Goal: Navigation & Orientation: Find specific page/section

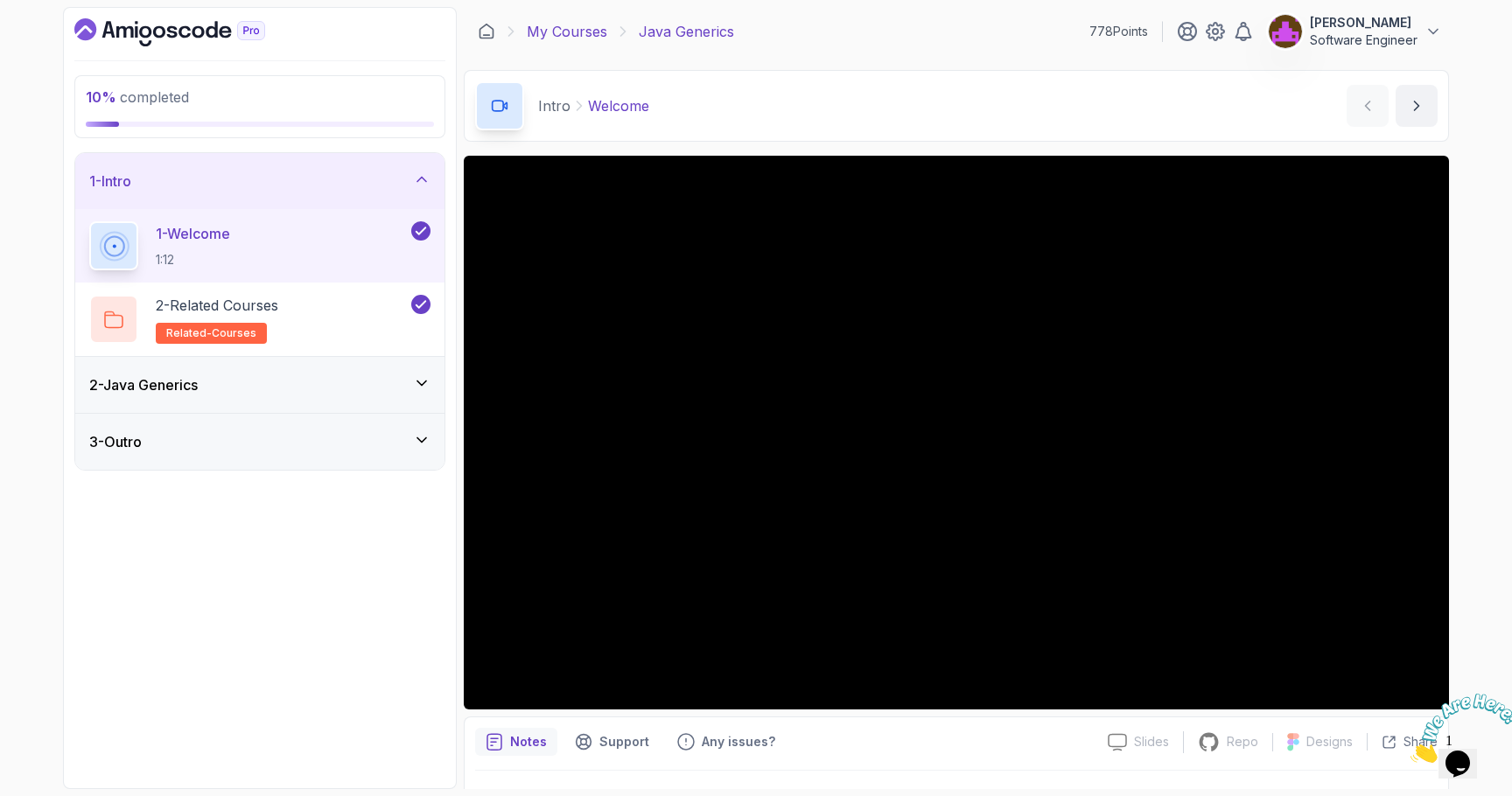
click at [550, 31] on link "My Courses" at bounding box center [566, 32] width 80 height 21
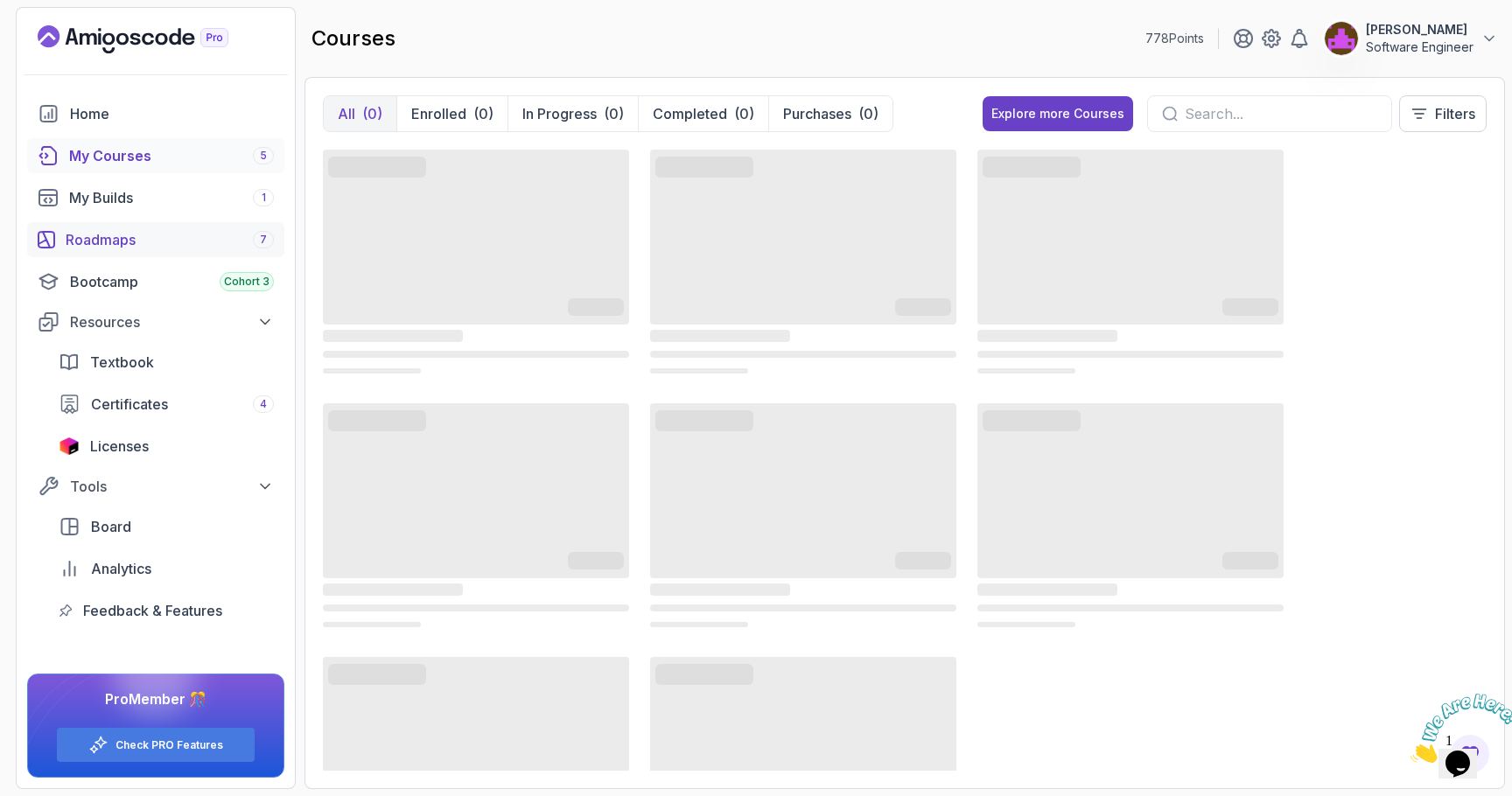
click at [103, 242] on div "Roadmaps 7" at bounding box center [169, 240] width 208 height 21
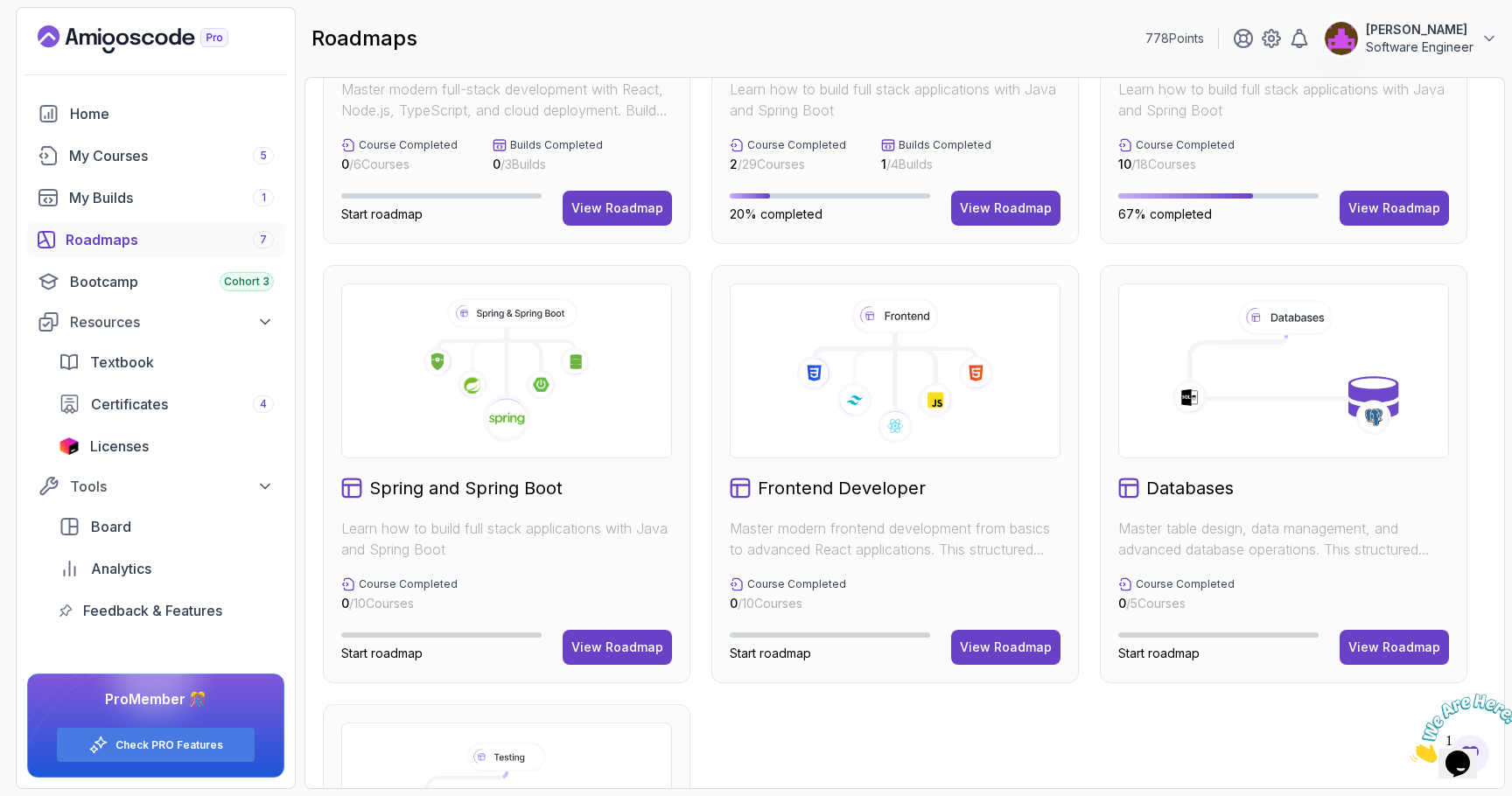
scroll to position [267, 0]
